Goal: Transaction & Acquisition: Purchase product/service

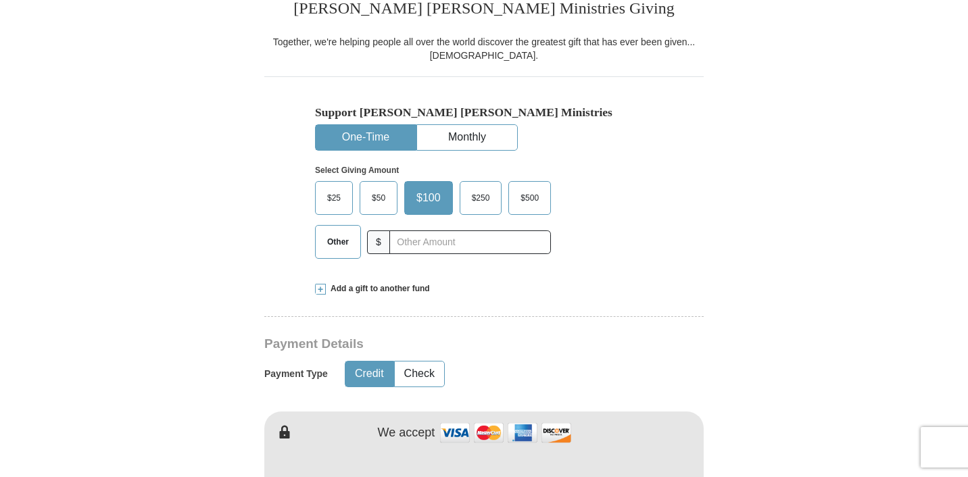
scroll to position [349, 0]
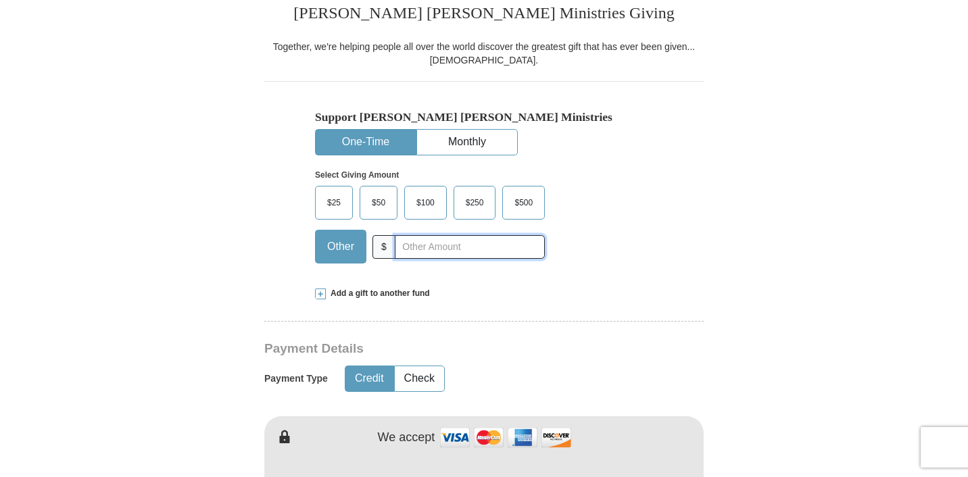
click at [422, 249] on input "text" at bounding box center [470, 247] width 150 height 24
type input "5.00"
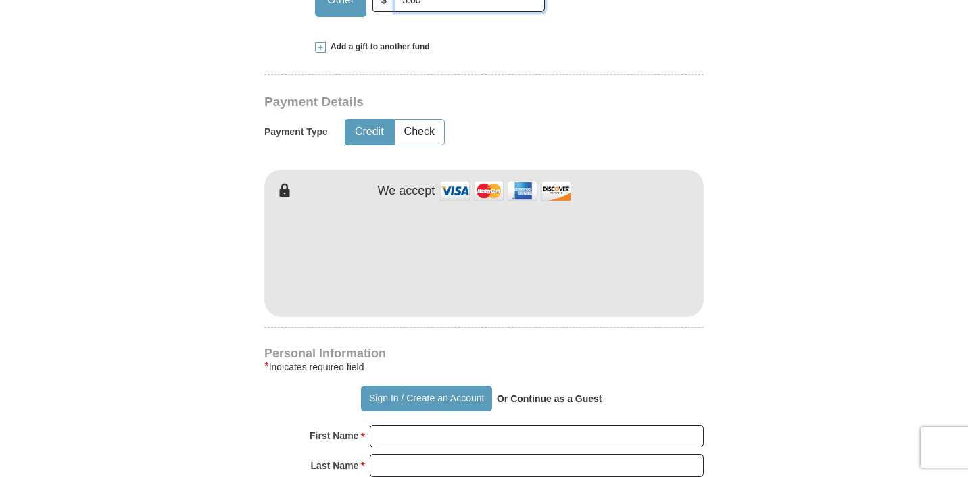
scroll to position [599, 0]
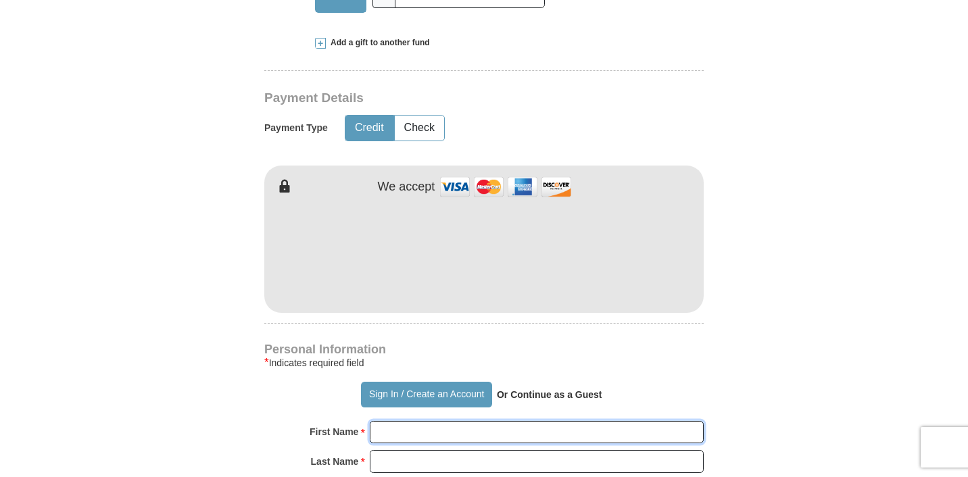
type input "[PERSON_NAME]"
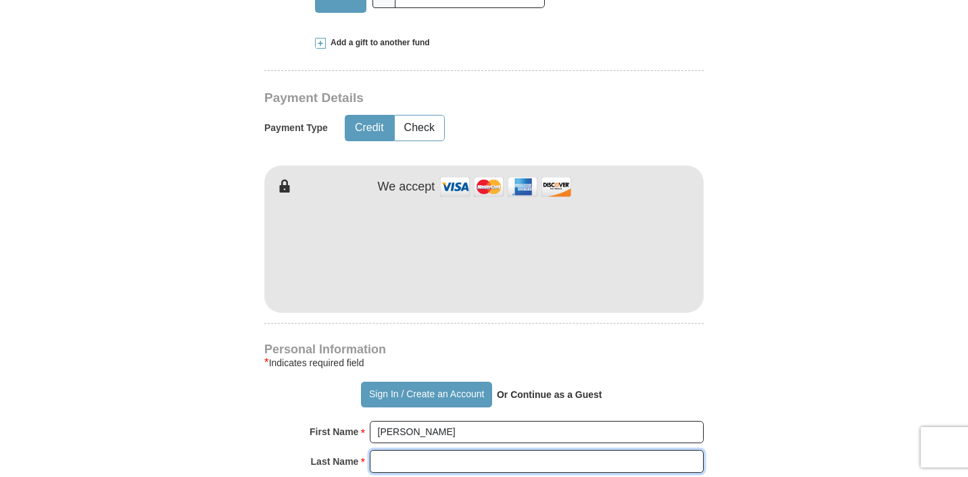
type input "[PERSON_NAME]"
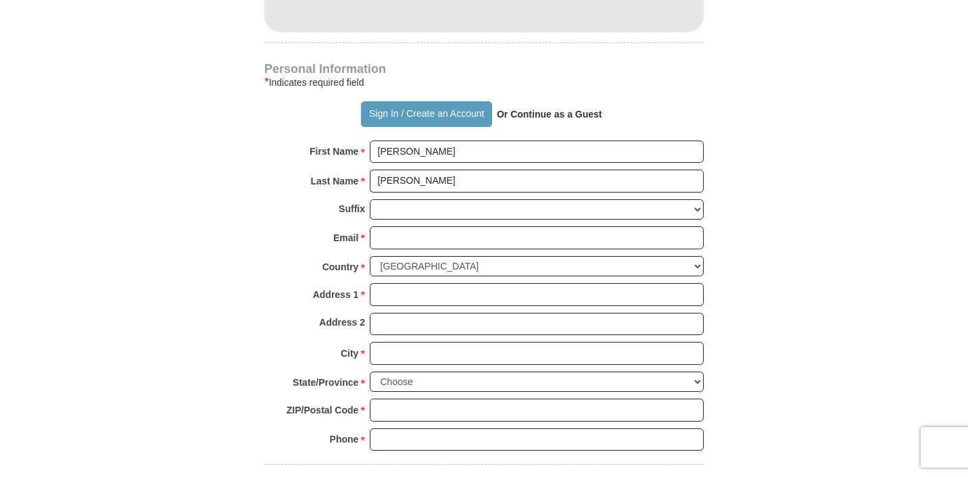
scroll to position [882, 0]
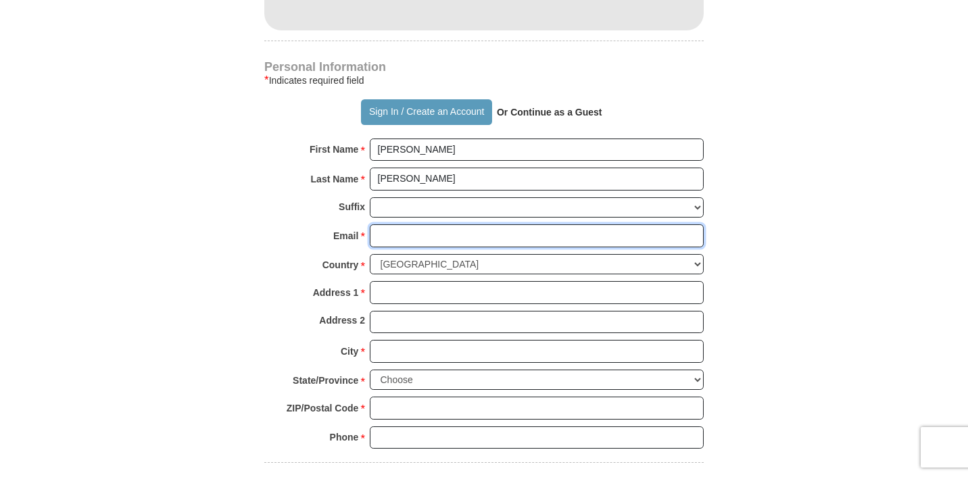
click at [518, 238] on input "Email *" at bounding box center [537, 235] width 334 height 23
type input "[EMAIL_ADDRESS][DOMAIN_NAME]"
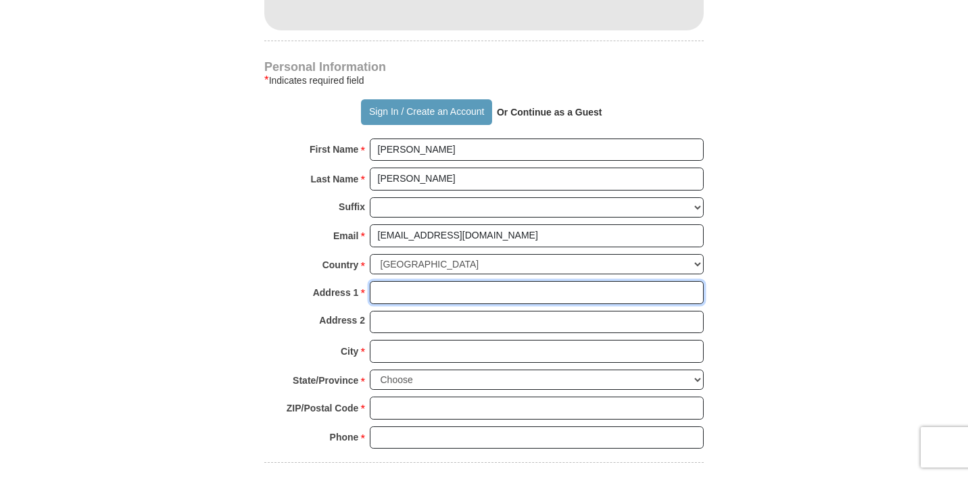
type input "[STREET_ADDRESS]"
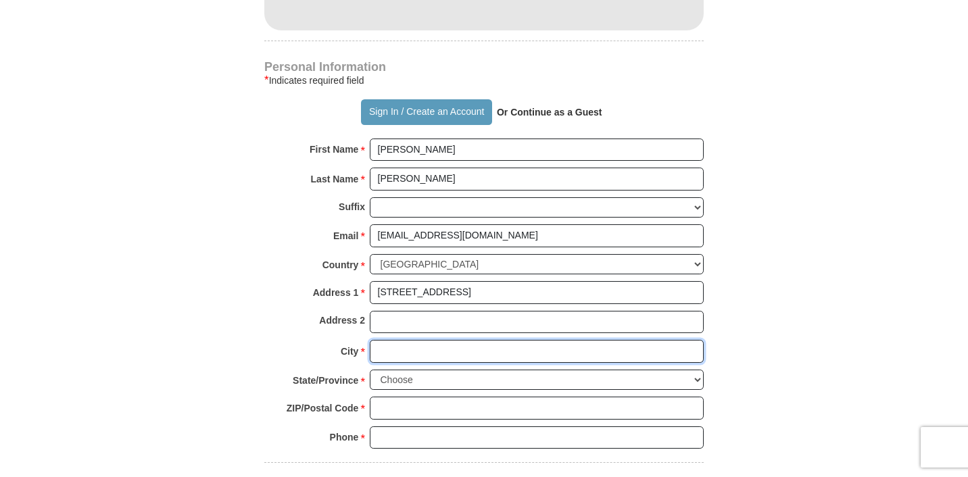
type input "Davie"
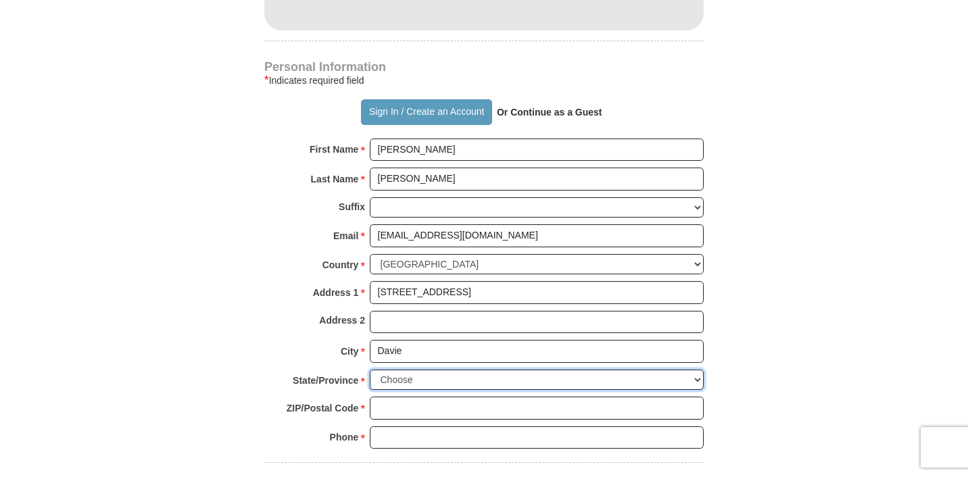
select select "FL"
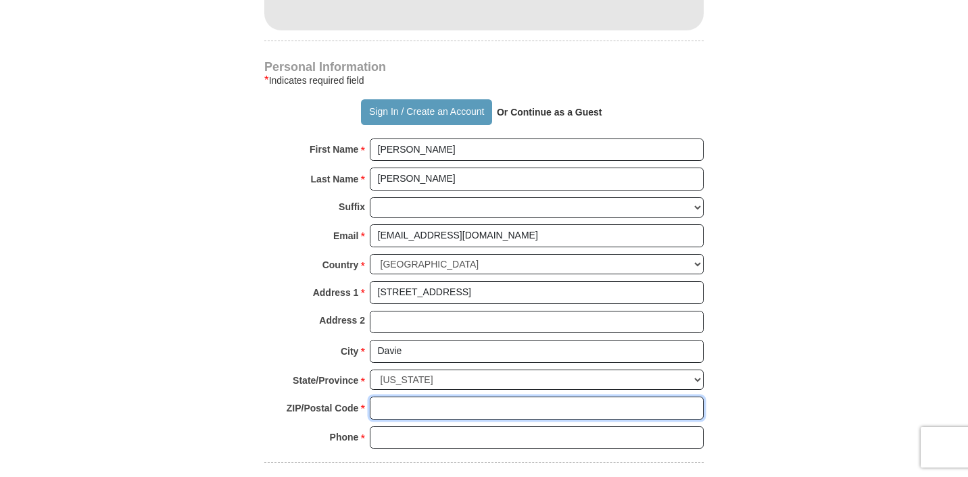
type input "33325"
type input "9545408338"
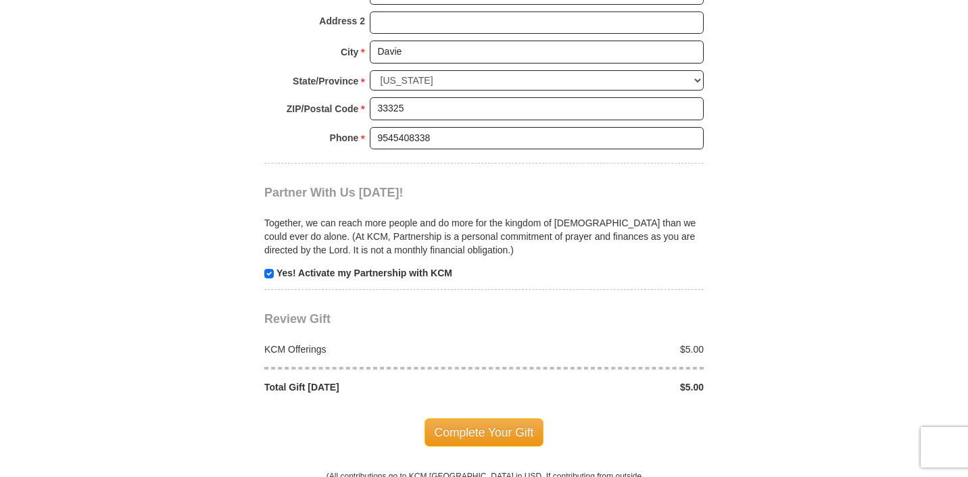
scroll to position [1182, 0]
click at [268, 275] on input "checkbox" at bounding box center [268, 272] width 9 height 9
checkbox input "false"
click at [489, 433] on span "Complete Your Gift" at bounding box center [484, 432] width 120 height 28
